Goal: Information Seeking & Learning: Learn about a topic

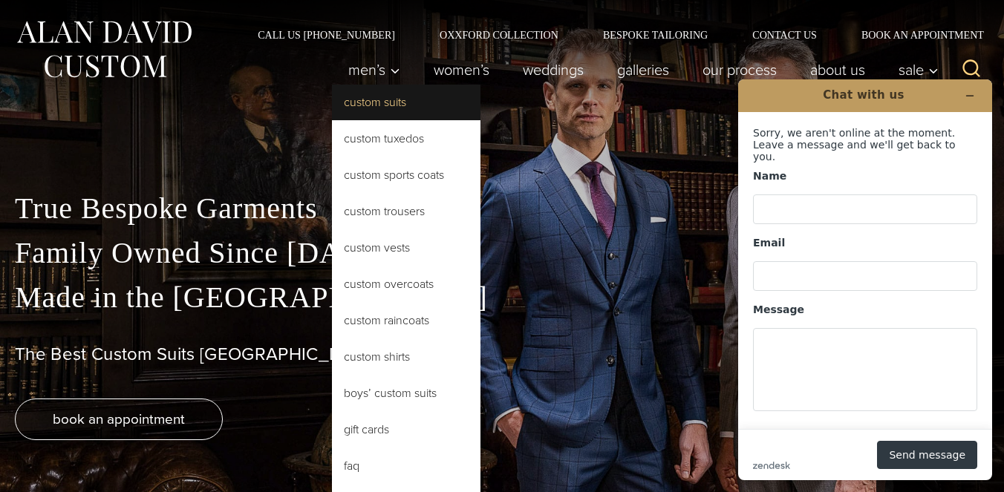
click at [379, 106] on link "Custom Suits" at bounding box center [406, 103] width 148 height 36
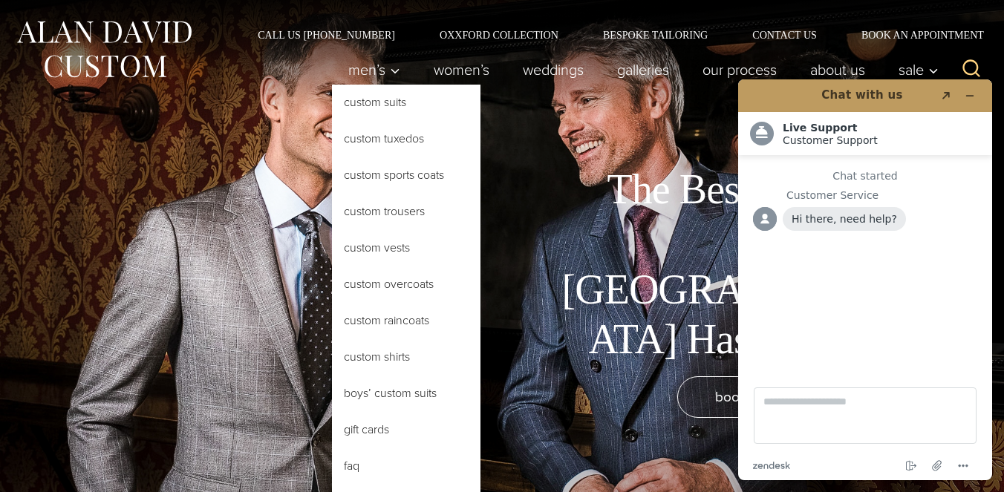
click at [372, 108] on link "Custom Suits" at bounding box center [406, 103] width 148 height 36
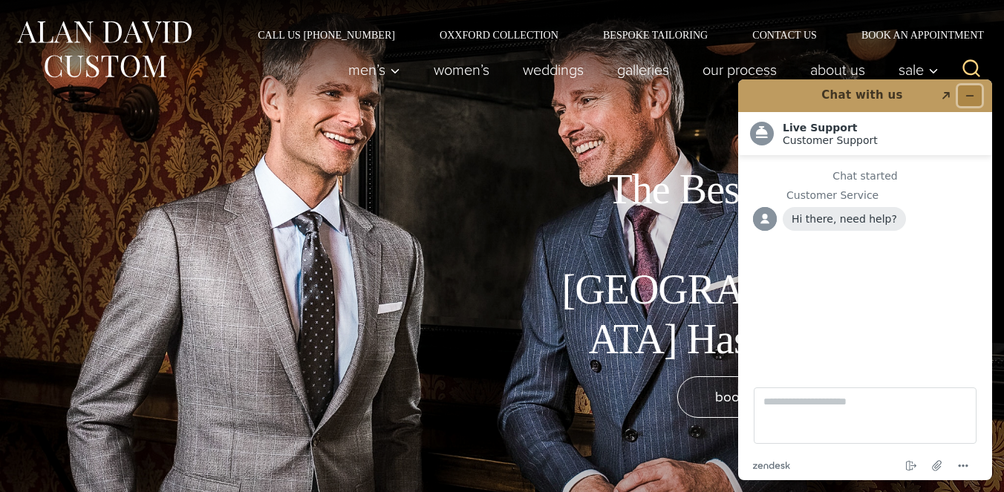
click at [969, 97] on icon "Minimize widget" at bounding box center [969, 96] width 10 height 10
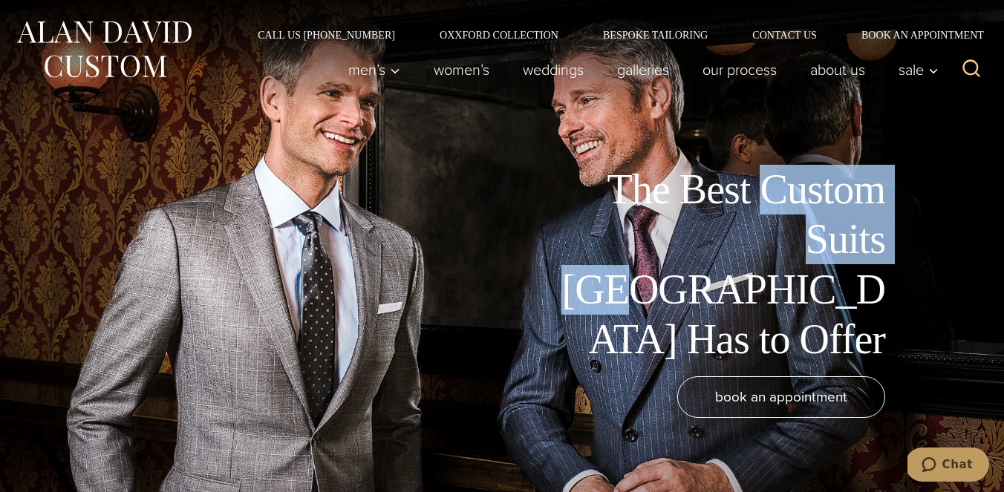
drag, startPoint x: 764, startPoint y: 245, endPoint x: 771, endPoint y: 291, distance: 46.6
click at [771, 283] on h1 "The Best Custom Suits [GEOGRAPHIC_DATA] Has to Offer" at bounding box center [718, 265] width 334 height 200
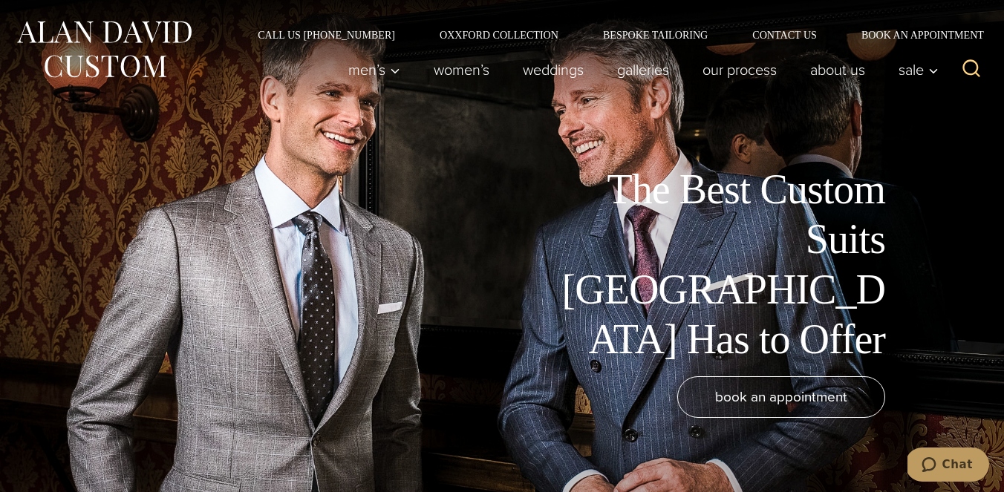
click at [702, 343] on h1 "The Best Custom Suits [GEOGRAPHIC_DATA] Has to Offer" at bounding box center [718, 265] width 334 height 200
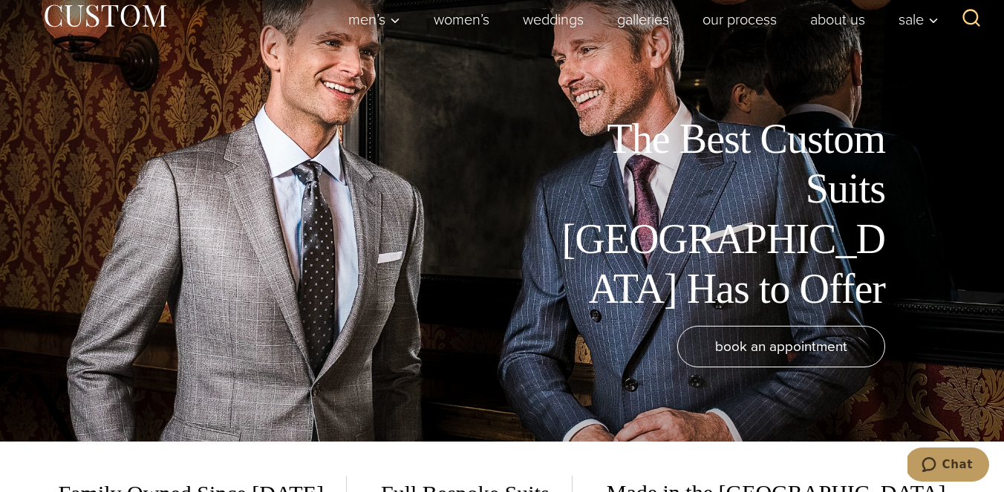
scroll to position [47, 0]
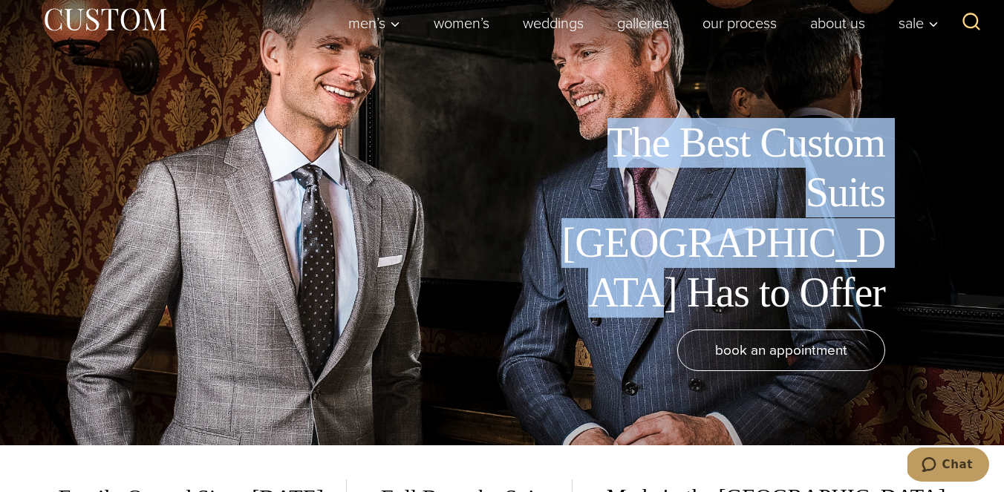
drag, startPoint x: 601, startPoint y: 205, endPoint x: 895, endPoint y: 307, distance: 311.3
click at [895, 307] on div "The Best Custom Suits [GEOGRAPHIC_DATA] Has to Offer" at bounding box center [480, 218] width 930 height 200
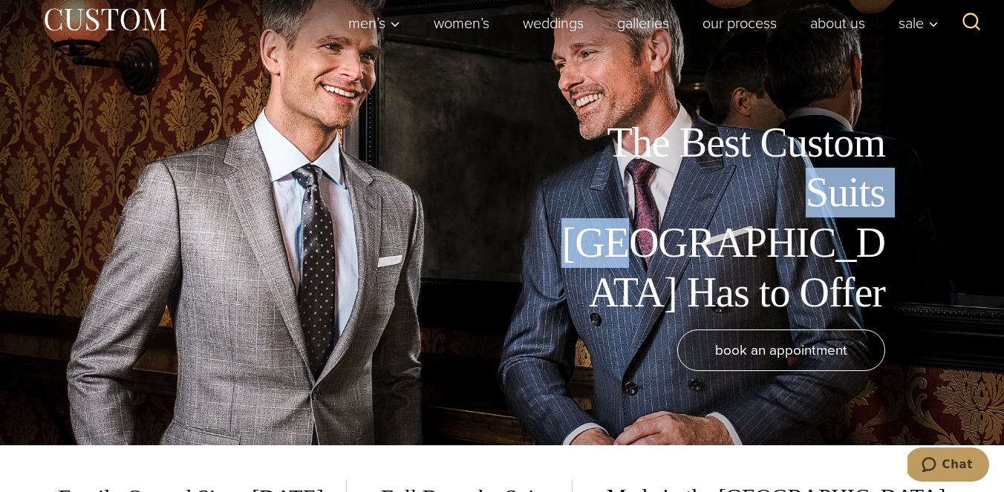
drag, startPoint x: 771, startPoint y: 239, endPoint x: 563, endPoint y: 239, distance: 207.1
click at [563, 239] on h1 "The Best Custom Suits [GEOGRAPHIC_DATA] Has to Offer" at bounding box center [718, 218] width 334 height 200
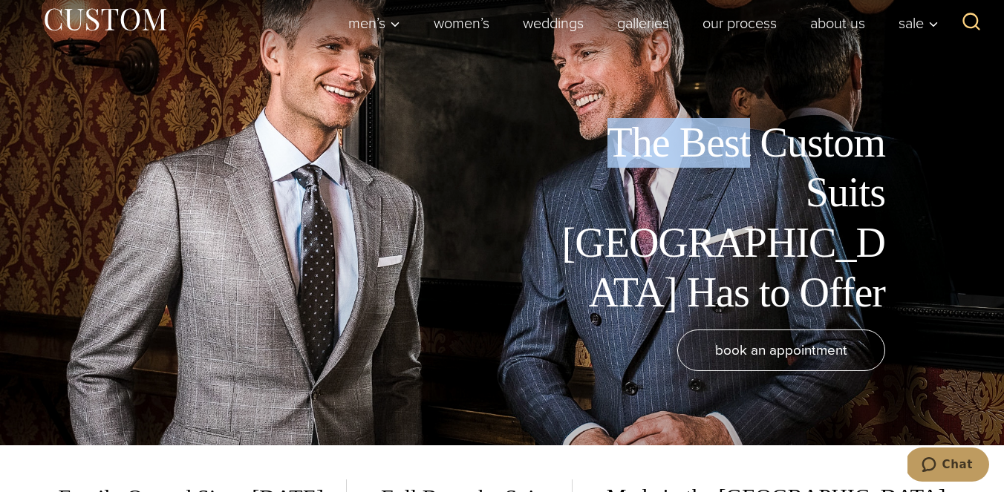
drag, startPoint x: 732, startPoint y: 201, endPoint x: 568, endPoint y: 201, distance: 164.1
click at [568, 201] on h1 "The Best Custom Suits [GEOGRAPHIC_DATA] Has to Offer" at bounding box center [718, 218] width 334 height 200
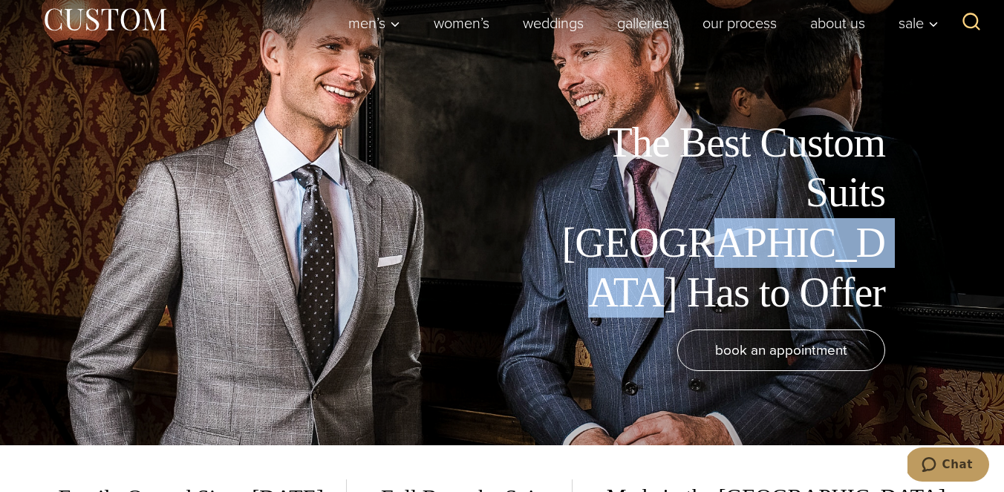
drag, startPoint x: 826, startPoint y: 235, endPoint x: 882, endPoint y: 275, distance: 69.6
click at [882, 275] on h1 "The Best Custom Suits [GEOGRAPHIC_DATA] Has to Offer" at bounding box center [718, 218] width 334 height 200
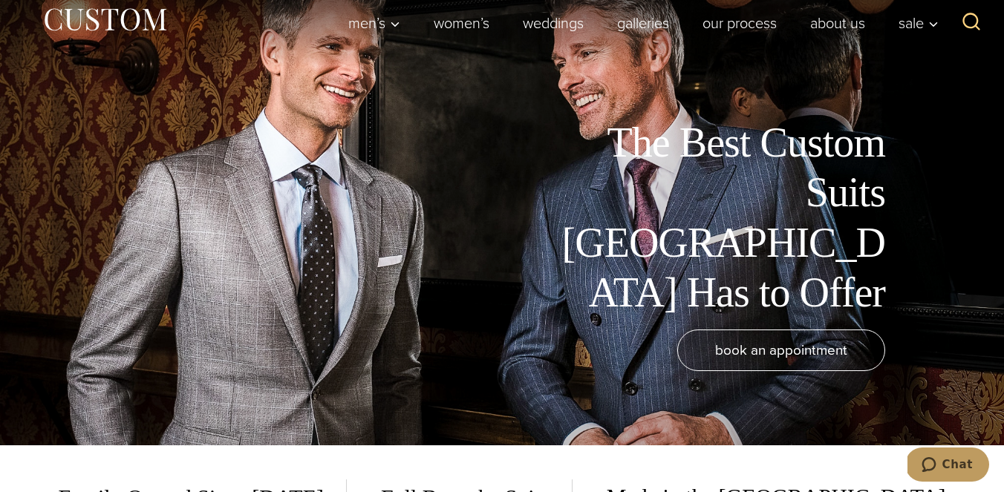
click at [880, 298] on h1 "The Best Custom Suits [GEOGRAPHIC_DATA] Has to Offer" at bounding box center [718, 218] width 334 height 200
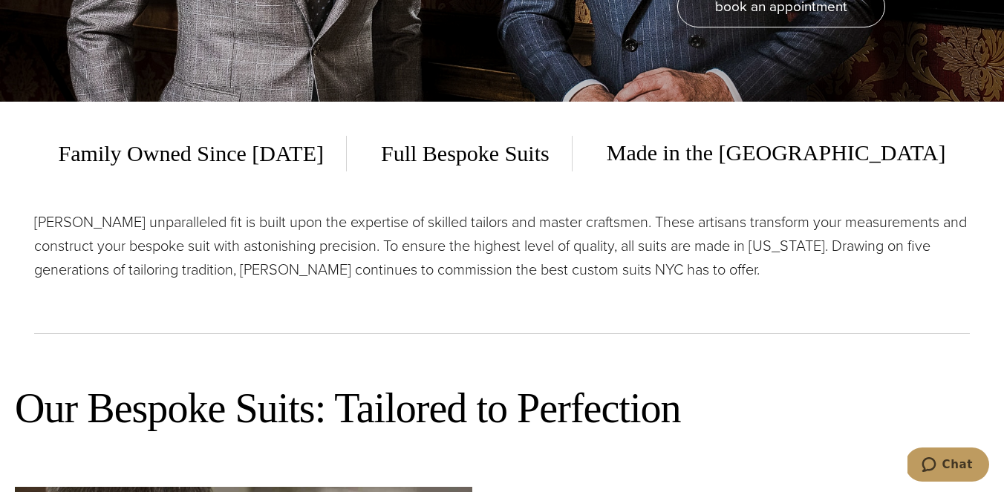
scroll to position [422, 0]
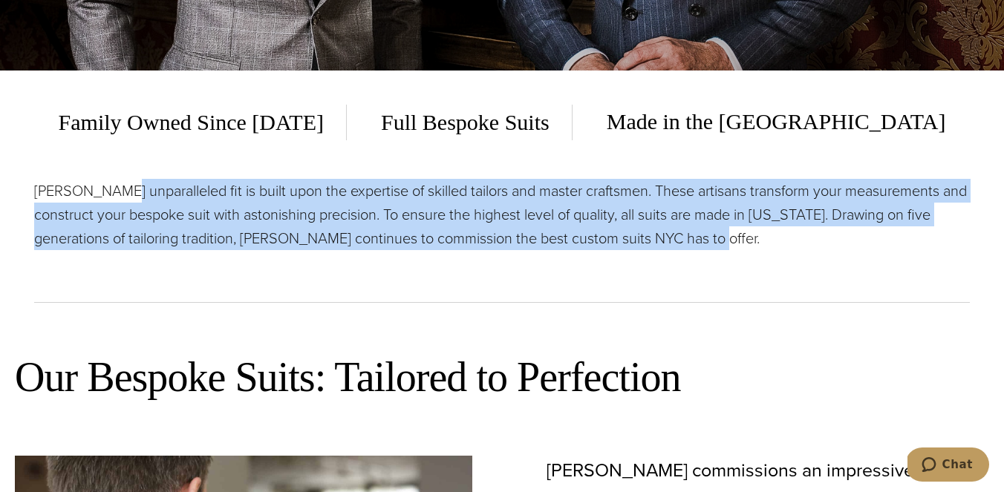
drag, startPoint x: 111, startPoint y: 186, endPoint x: 777, endPoint y: 255, distance: 669.4
click at [777, 255] on div "[PERSON_NAME] unparalleled fit is built upon the expertise of skilled tailors a…" at bounding box center [501, 241] width 935 height 124
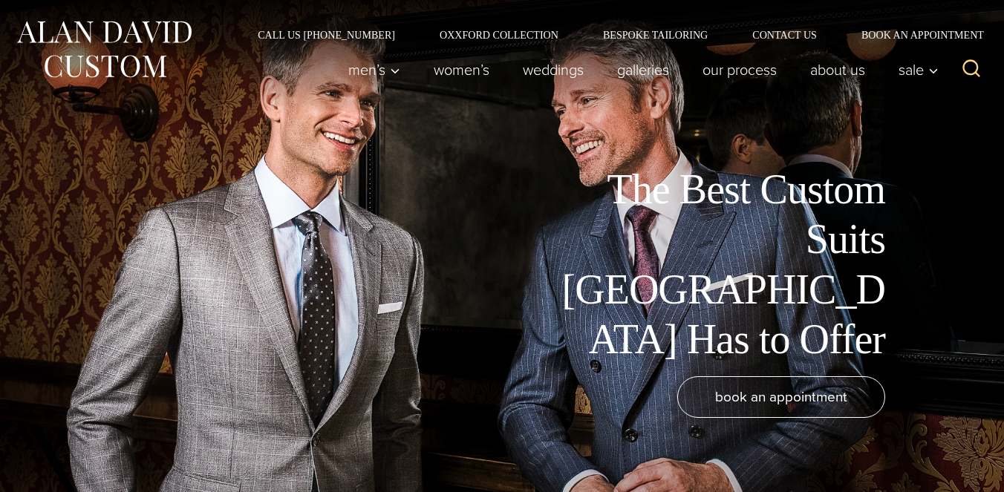
scroll to position [0, 0]
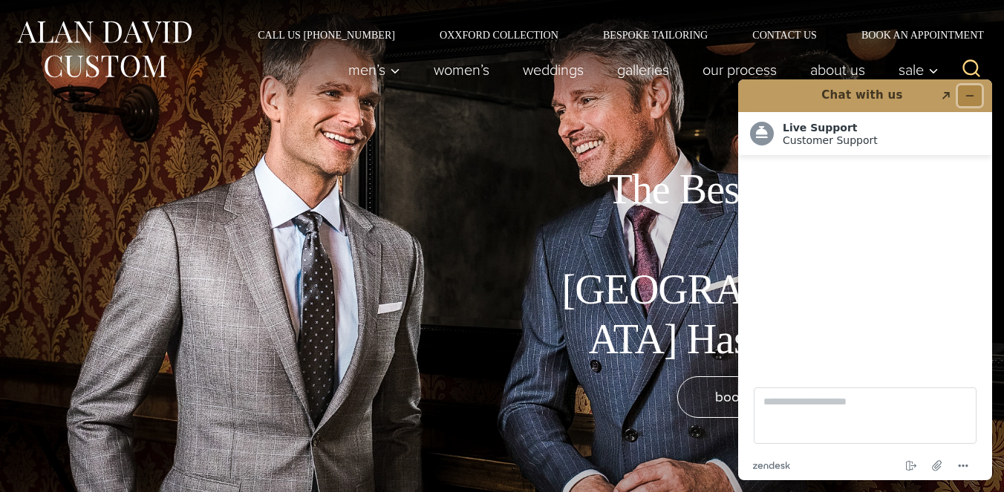
click at [972, 91] on icon "Minimize widget" at bounding box center [969, 96] width 10 height 10
